Goal: Information Seeking & Learning: Learn about a topic

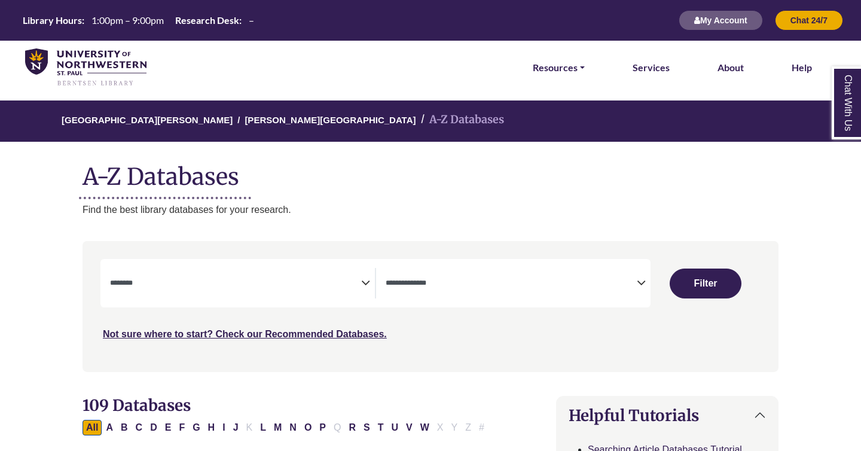
select select "Database Subject Filter"
select select "Database Types Filter"
click at [309, 285] on textarea "Search" at bounding box center [235, 284] width 251 height 10
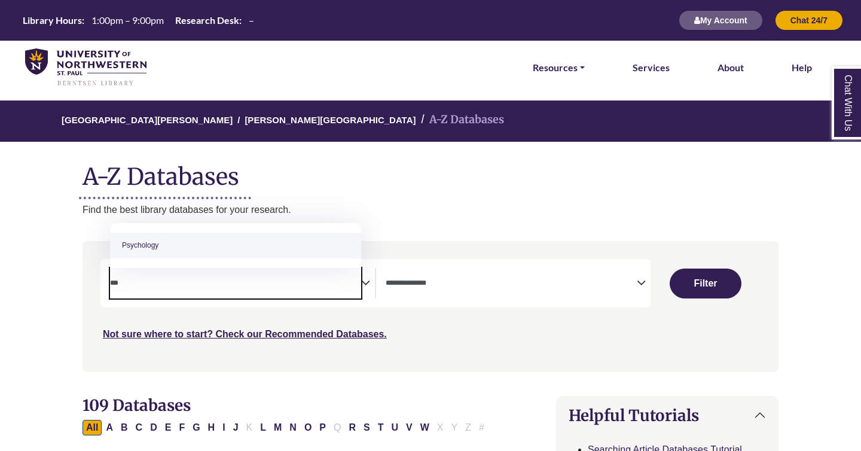
type textarea "***"
select select "*****"
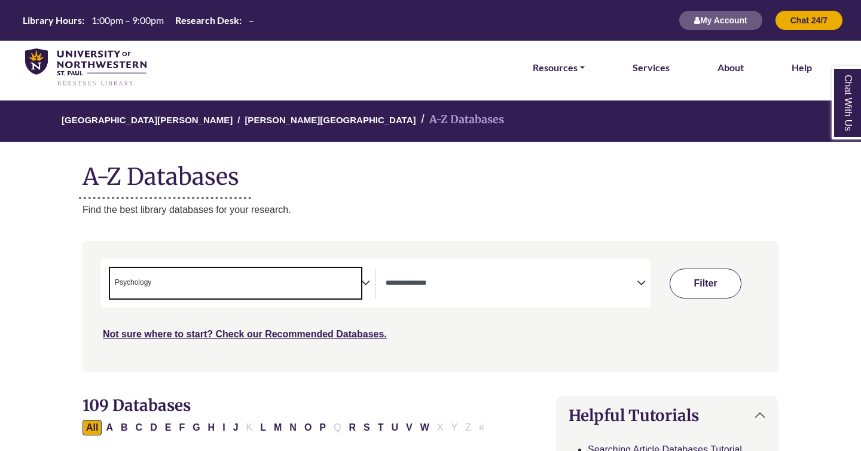
click at [684, 275] on button "Filter" at bounding box center [706, 284] width 72 height 30
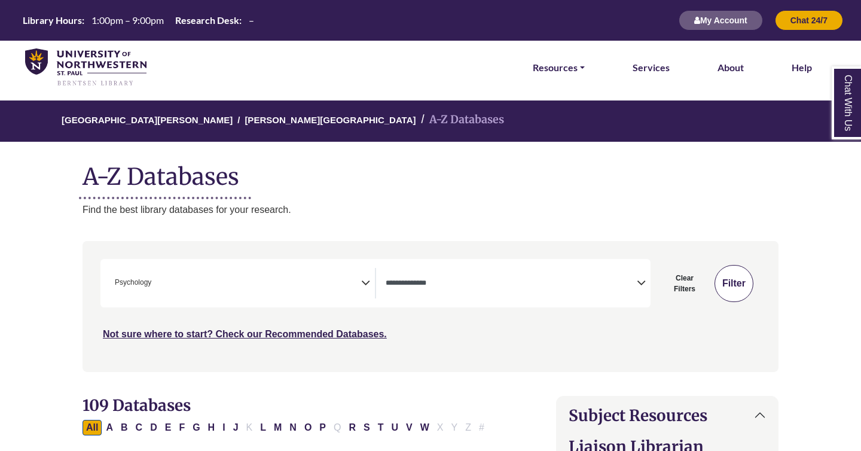
select select "Database Types Filter"
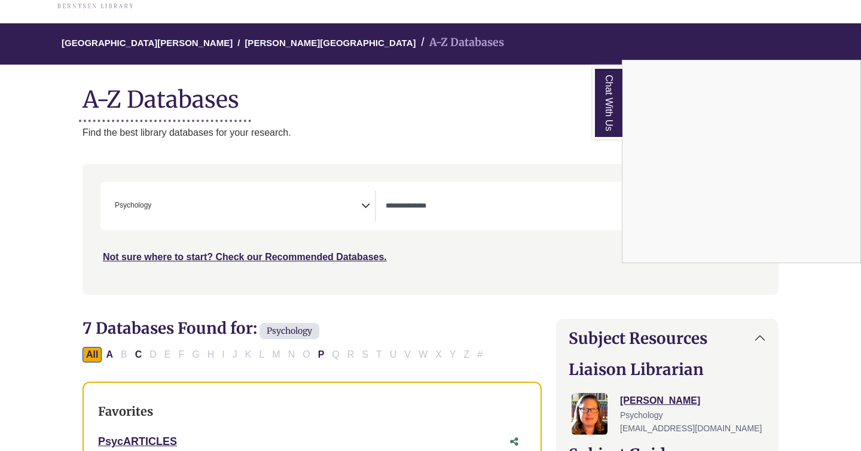
scroll to position [80, 0]
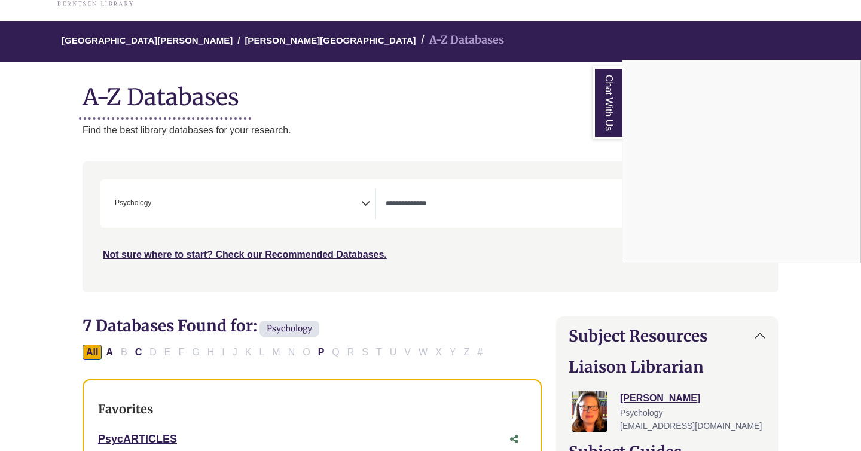
click at [293, 199] on div "Chat With Us" at bounding box center [430, 225] width 861 height 451
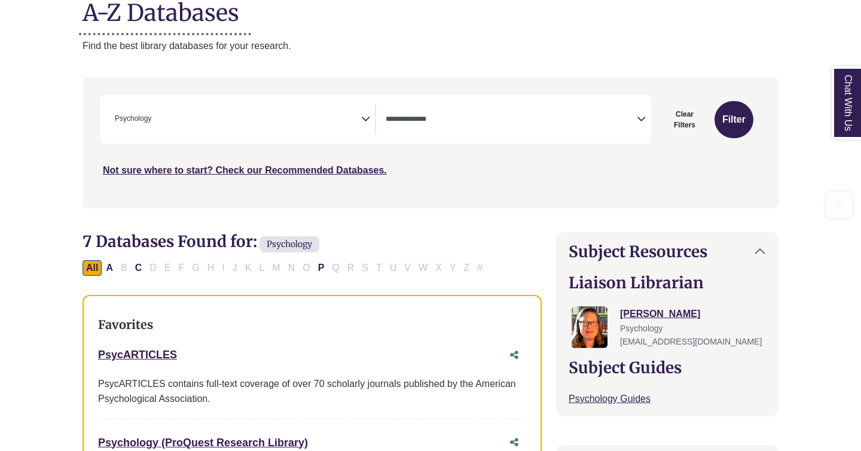
scroll to position [289, 0]
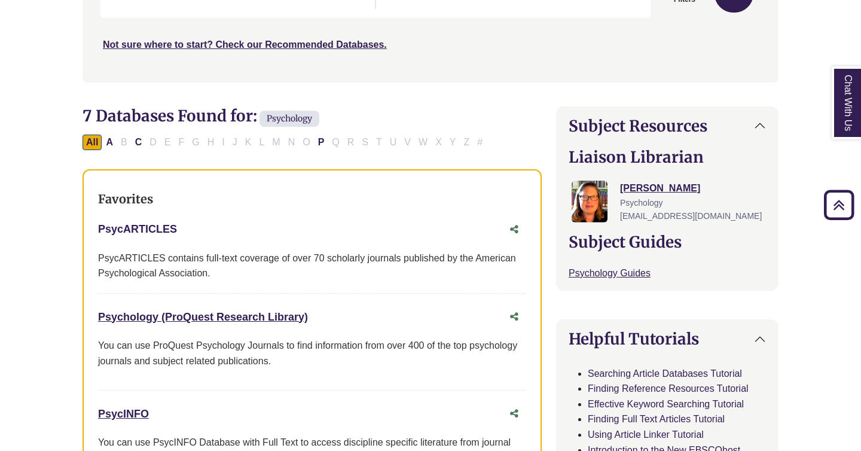
click at [157, 227] on link "PsycARTICLES This link opens in a new window" at bounding box center [137, 229] width 79 height 12
